Goal: Task Accomplishment & Management: Complete application form

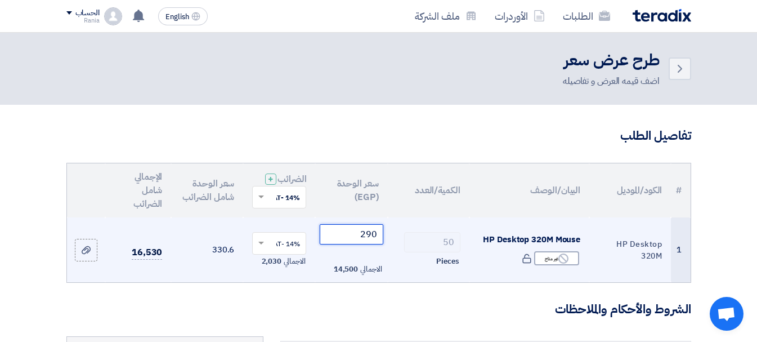
click at [367, 244] on input "290" at bounding box center [351, 234] width 63 height 20
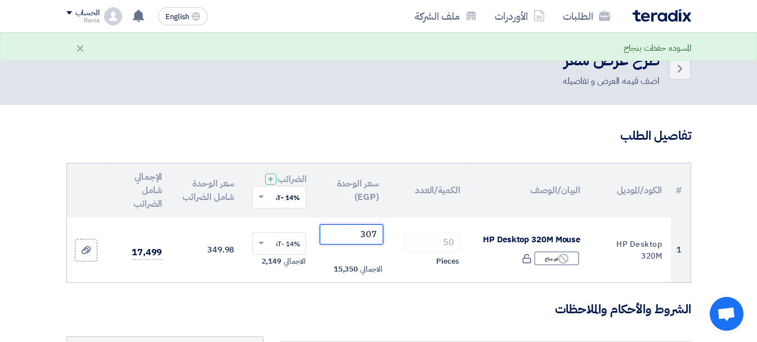
type input "307"
click at [231, 314] on h3 "الشروط والأحكام والملاحظات" at bounding box center [378, 309] width 625 height 17
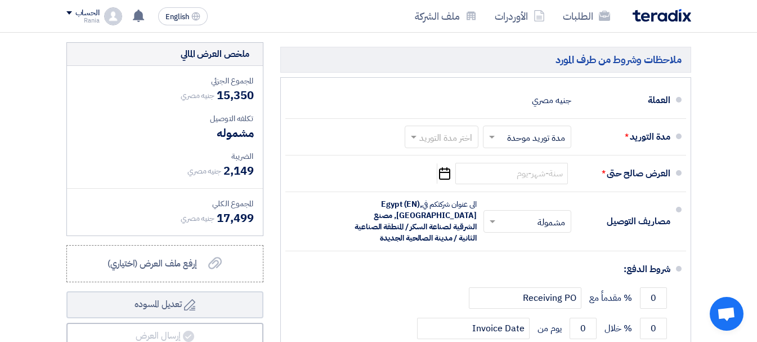
scroll to position [296, 0]
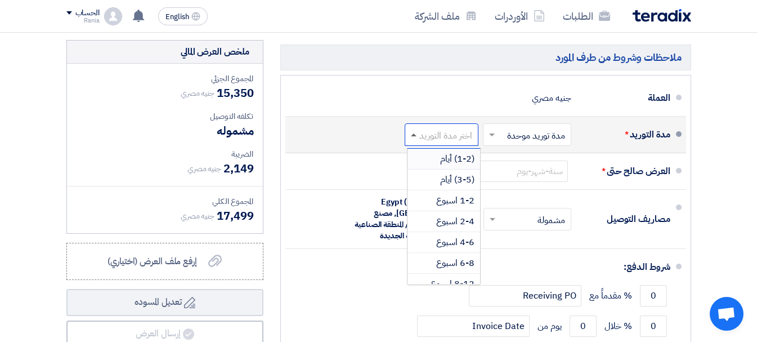
click at [413, 136] on span at bounding box center [414, 134] width 6 height 3
click at [445, 186] on span "(3-5) أيام" at bounding box center [457, 180] width 34 height 14
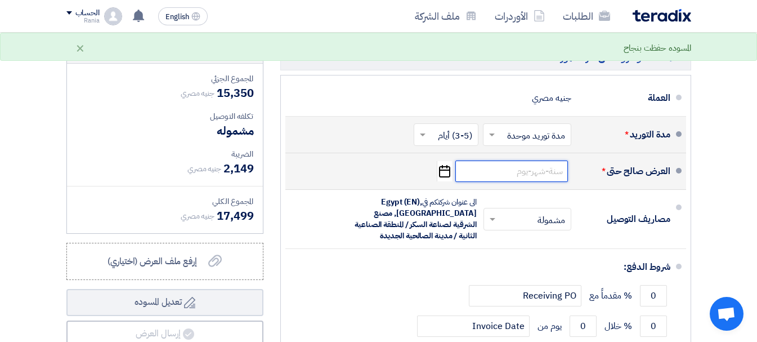
click at [508, 177] on input at bounding box center [511, 170] width 113 height 21
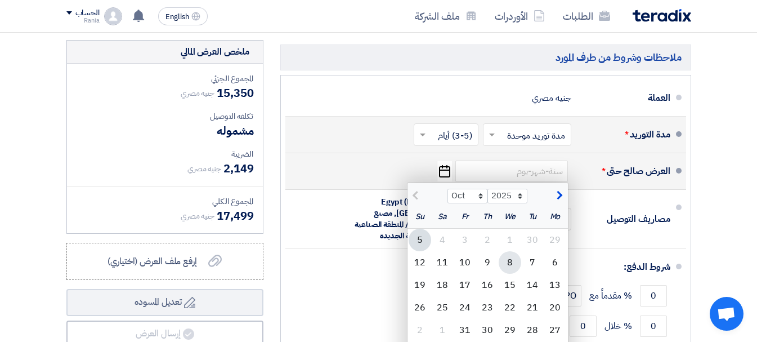
click at [513, 271] on div "8" at bounding box center [510, 262] width 23 height 23
type input "[DATE]"
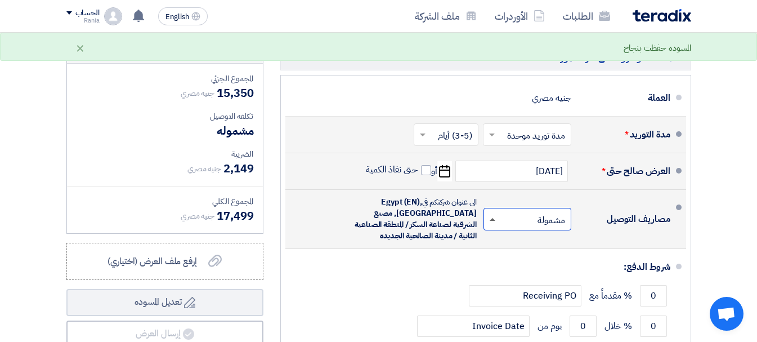
click at [490, 221] on span at bounding box center [493, 219] width 6 height 3
click at [517, 274] on div "غير مشمولة" at bounding box center [529, 264] width 87 height 20
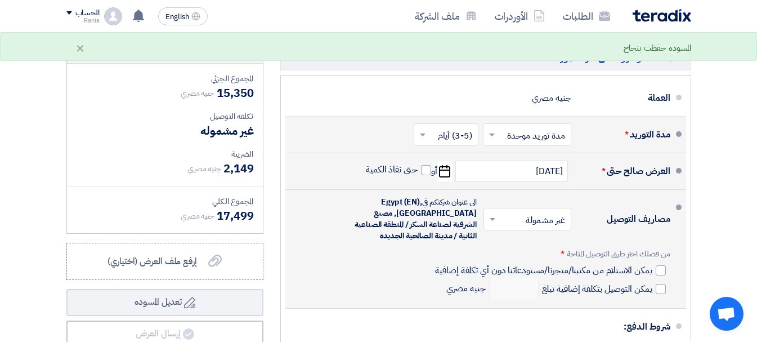
drag, startPoint x: 418, startPoint y: 273, endPoint x: 594, endPoint y: 236, distance: 180.5
click at [418, 273] on div "مصاريف التوصيل × غير مشمولة × الى عنوان شركتكم في [GEOGRAPHIC_DATA] (EN), [GEOG…" at bounding box center [482, 248] width 376 height 109
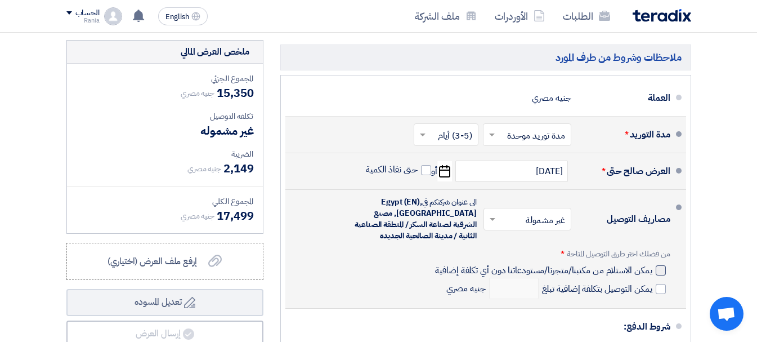
click at [656, 275] on div at bounding box center [661, 270] width 10 height 10
click at [652, 278] on input "يمكن الاستلام من مكتبنا/متجرنا/مستودعاتنا دون أي تكلفة إضافية" at bounding box center [542, 274] width 219 height 21
checkbox input "true"
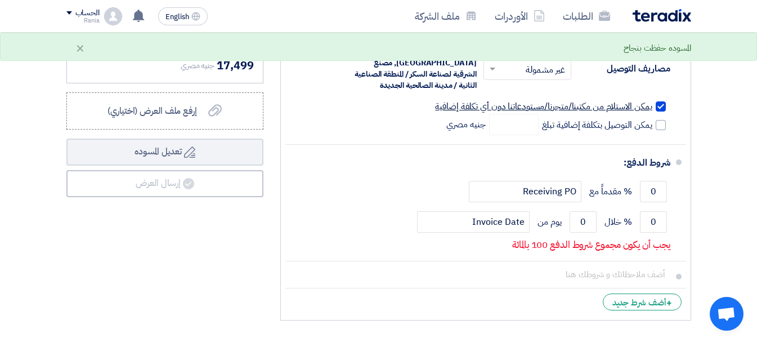
scroll to position [458, 0]
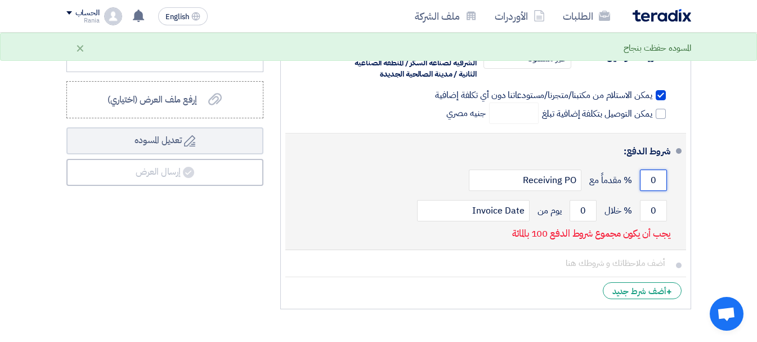
click at [650, 191] on input "0" at bounding box center [653, 179] width 27 height 21
click at [656, 190] on input "011" at bounding box center [653, 179] width 27 height 21
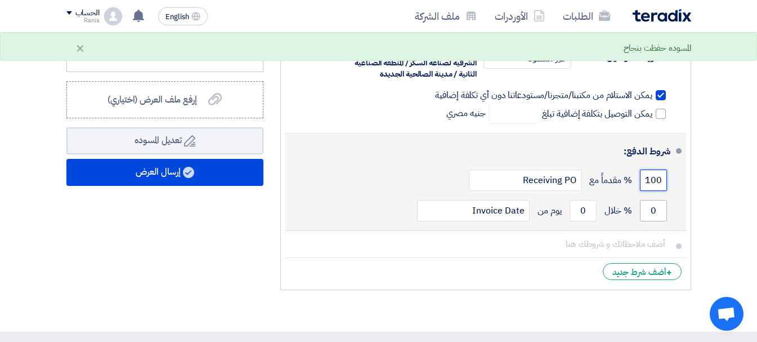
type input "100"
click at [647, 218] on input "0" at bounding box center [653, 210] width 27 height 21
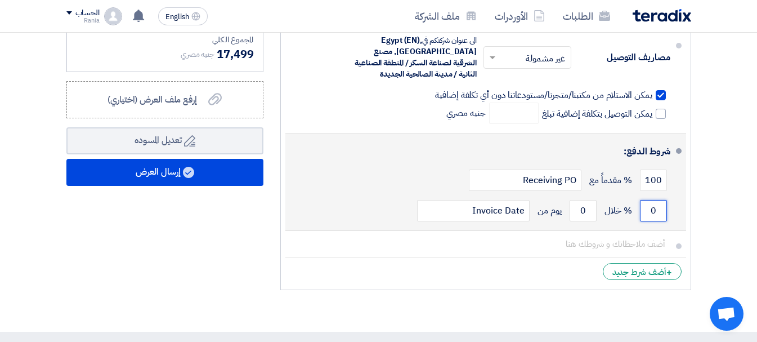
click at [651, 221] on input "0" at bounding box center [653, 210] width 27 height 21
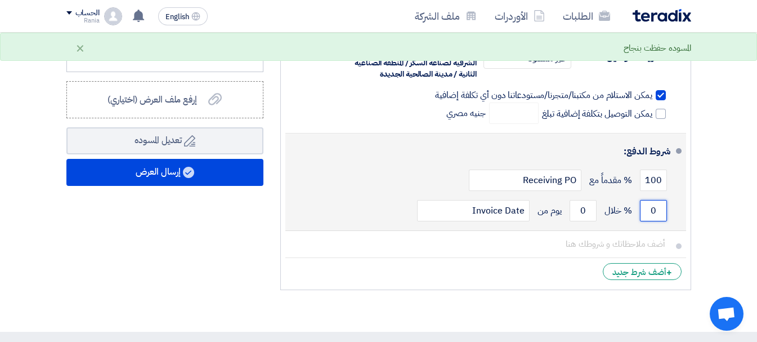
click at [651, 221] on input "0" at bounding box center [653, 210] width 27 height 21
click at [581, 221] on input "0" at bounding box center [583, 210] width 27 height 21
click at [586, 221] on input "0" at bounding box center [583, 210] width 27 height 21
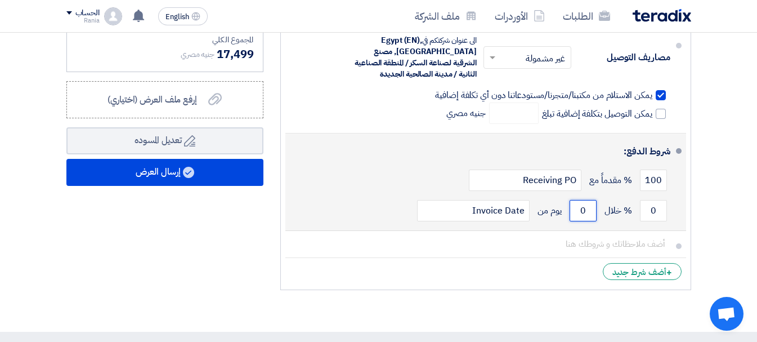
click at [586, 221] on input "0" at bounding box center [583, 210] width 27 height 21
type input "1"
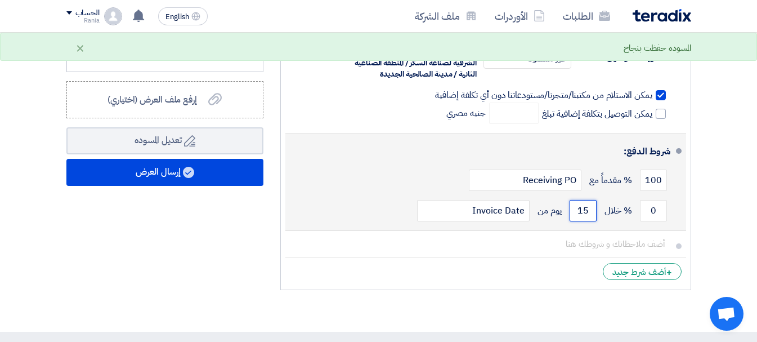
type input "1"
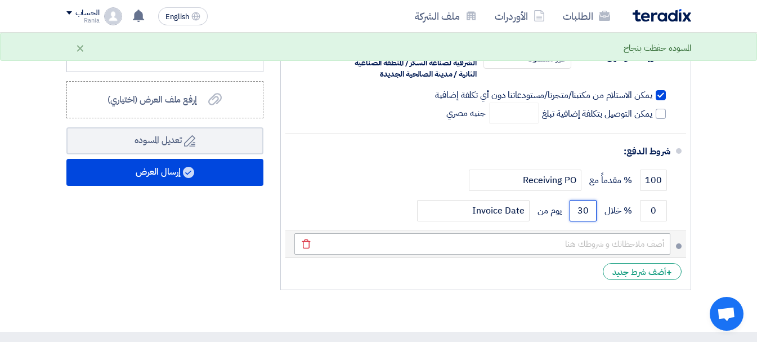
type input "30"
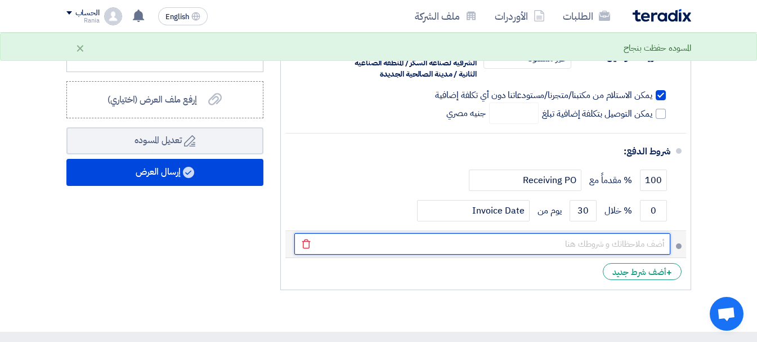
click at [535, 248] on input "text" at bounding box center [482, 243] width 376 height 21
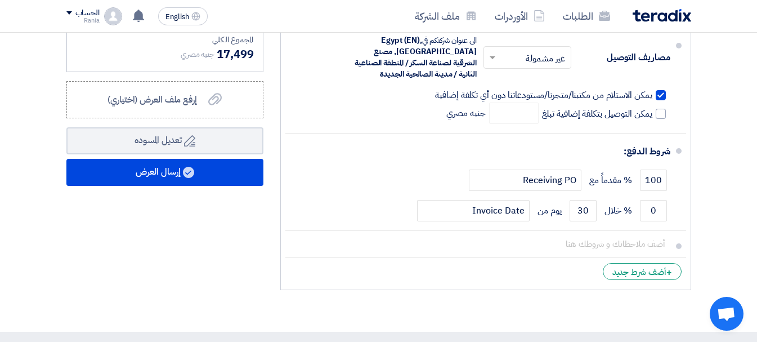
click at [173, 232] on div "ملخص العرض المالي المجموع الجزئي جنيه مصري 15,350 تكلفه التوصيل" at bounding box center [165, 86] width 214 height 417
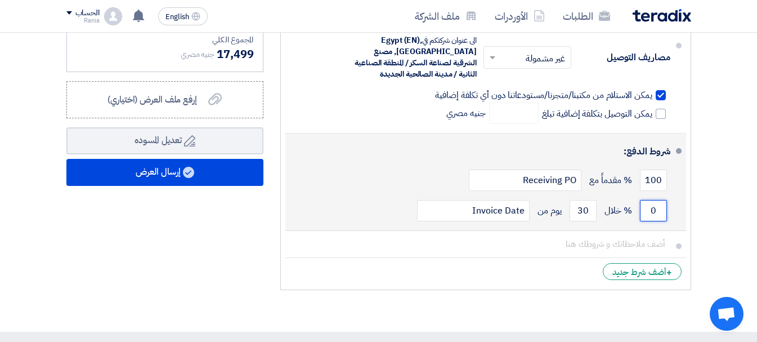
click at [650, 219] on input "0" at bounding box center [653, 210] width 27 height 21
click at [653, 218] on input "0" at bounding box center [653, 210] width 27 height 21
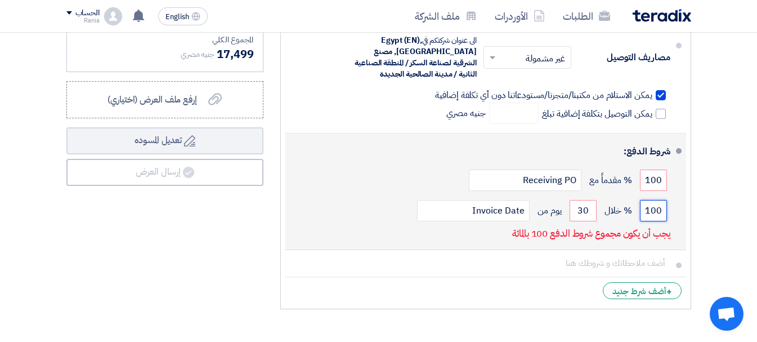
type input "100"
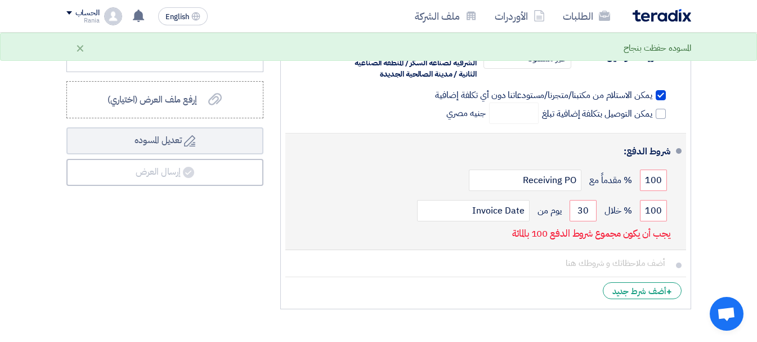
click at [334, 245] on div "شروط الدفع: 100 % مقدماً مع Receiving PO 100 % خلال 30" at bounding box center [482, 191] width 376 height 107
click at [655, 220] on input "100" at bounding box center [653, 210] width 27 height 21
click at [655, 219] on input "100" at bounding box center [653, 210] width 27 height 21
click at [654, 191] on input "100" at bounding box center [653, 179] width 27 height 21
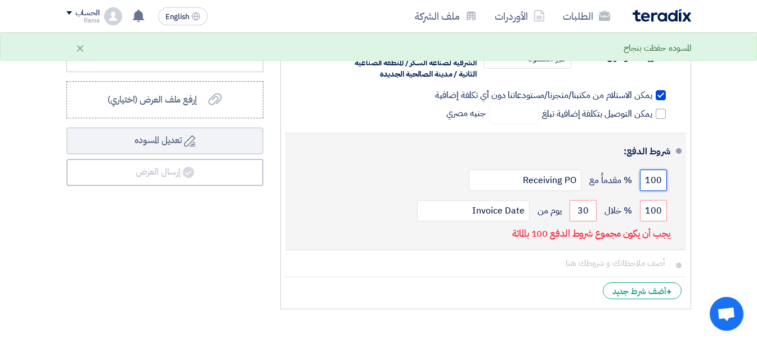
click at [653, 191] on input "100" at bounding box center [653, 179] width 27 height 21
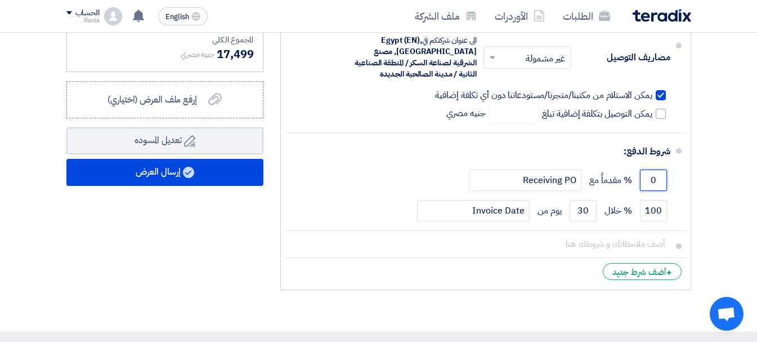
type input "0"
click at [330, 284] on li "+ أضف شرط جديد" at bounding box center [485, 271] width 401 height 27
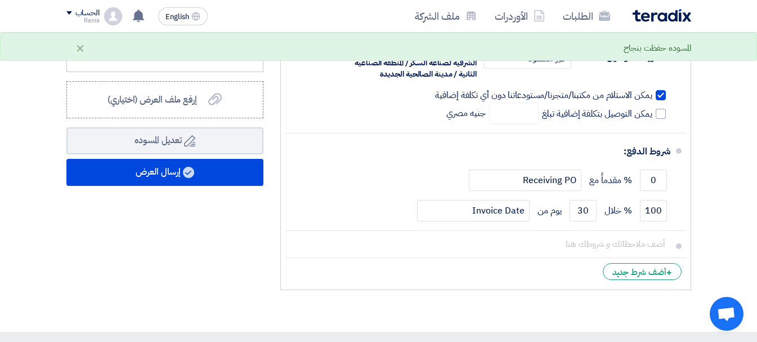
click at [234, 285] on div "ملخص العرض المالي المجموع الجزئي جنيه مصري 15,350 تكلفه التوصيل" at bounding box center [165, 86] width 214 height 417
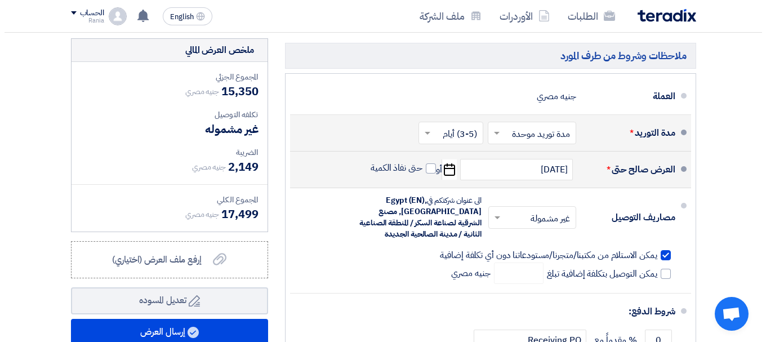
scroll to position [316, 0]
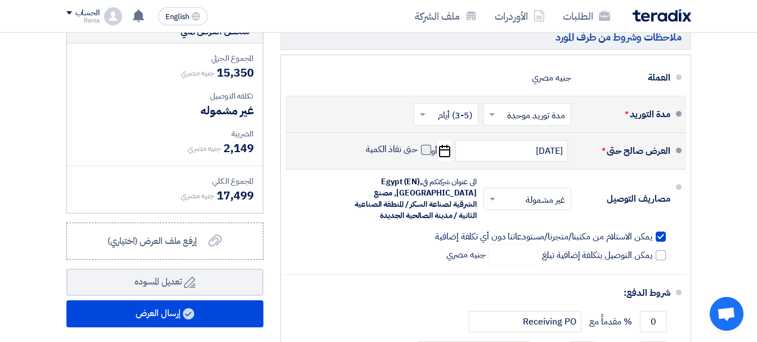
click at [426, 155] on span at bounding box center [426, 150] width 10 height 10
click at [418, 158] on input "حتى نفاذ الكمية" at bounding box center [391, 154] width 54 height 21
checkbox input "true"
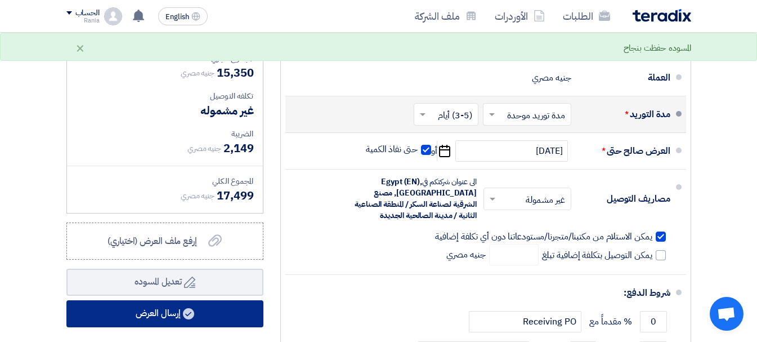
click at [175, 319] on button "إرسال العرض" at bounding box center [164, 313] width 197 height 27
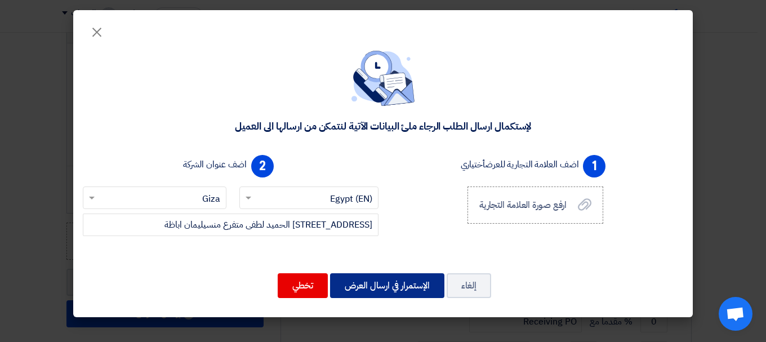
click at [383, 288] on button "الإستمرار في ارسال العرض" at bounding box center [387, 285] width 114 height 25
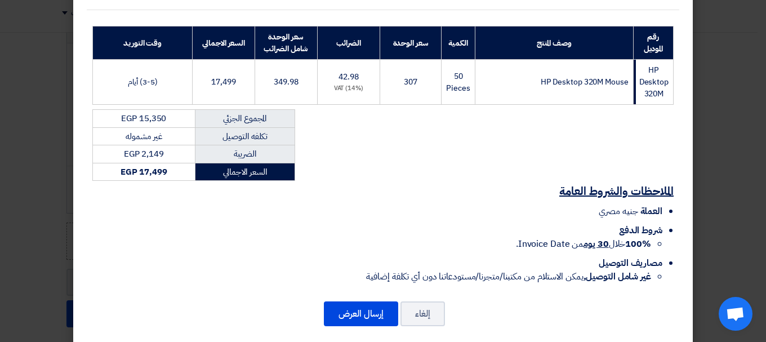
scroll to position [178, 0]
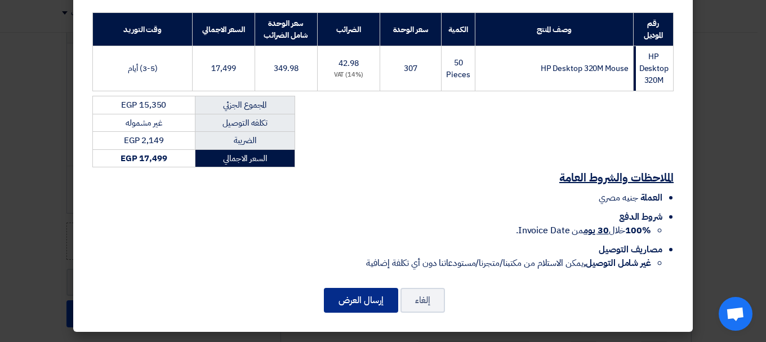
click at [359, 306] on button "إرسال العرض" at bounding box center [361, 300] width 74 height 25
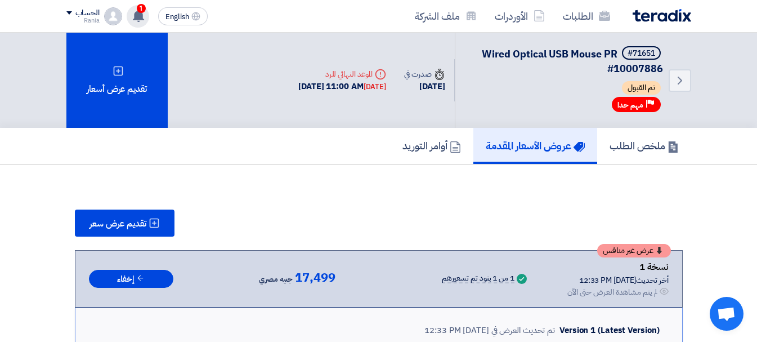
click at [141, 13] on use at bounding box center [138, 16] width 11 height 12
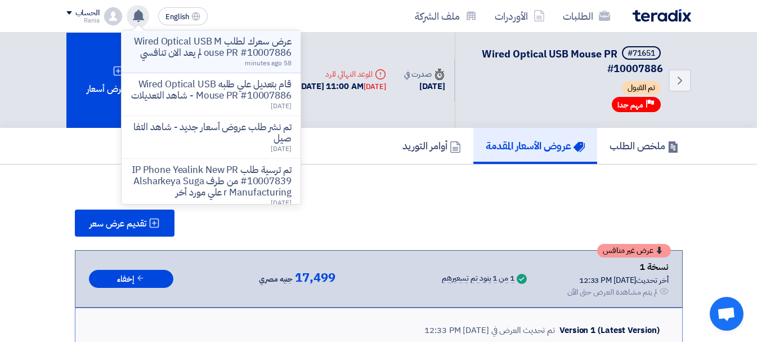
click at [250, 54] on p "عرض سعرك لطلب Wired Optical USB Mouse PR #10007886 لم يعد الان تنافسي" at bounding box center [211, 47] width 161 height 23
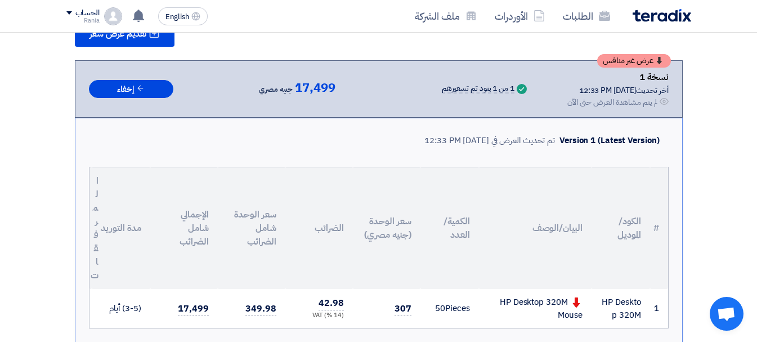
drag, startPoint x: 301, startPoint y: 184, endPoint x: 239, endPoint y: 171, distance: 63.7
click at [301, 184] on section "تقديم عرض سعر عرض غير منافس نسخة 1 أخر تحديث [DATE] 12:33 PM Offer is Seen لم ي…" at bounding box center [378, 316] width 757 height 683
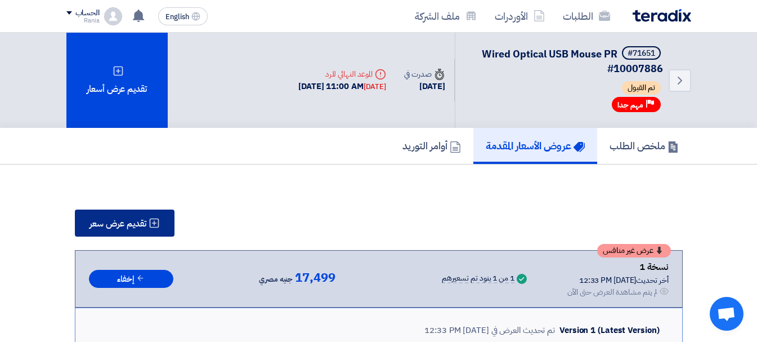
click at [125, 219] on span "تقديم عرض سعر" at bounding box center [118, 223] width 57 height 9
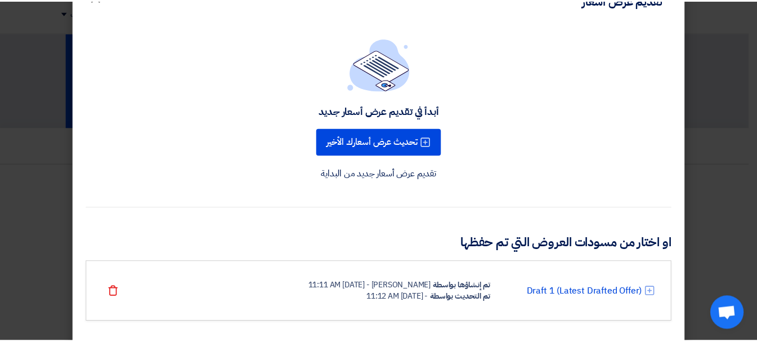
scroll to position [55, 0]
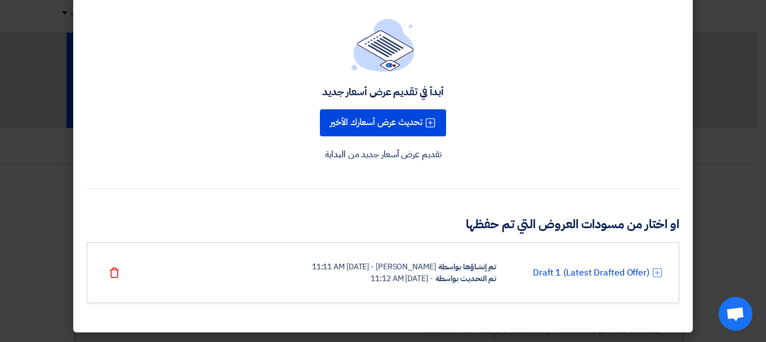
click at [750, 117] on modal-container "تقديم عرض أسعار × أبدأ في تقديم عرض أسعار جديد تحديث عرض أسعارك الأخير تقديم عر…" at bounding box center [383, 171] width 766 height 342
